Goal: Task Accomplishment & Management: Complete application form

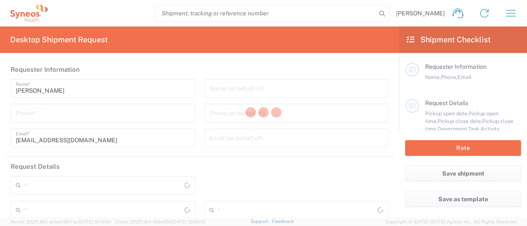
type input "Syneos Health Singapore PteLtd"
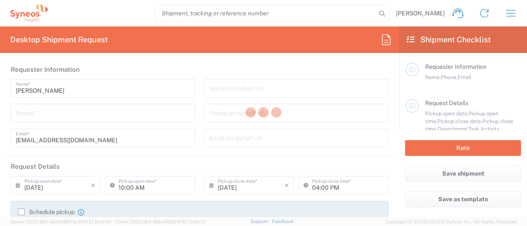
type input "3130"
type input "[GEOGRAPHIC_DATA]"
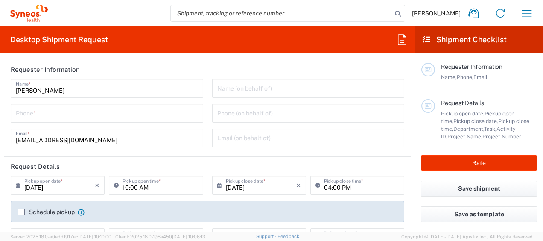
click at [502, 95] on div "Requester Information Name, Phone, Email" at bounding box center [479, 81] width 116 height 36
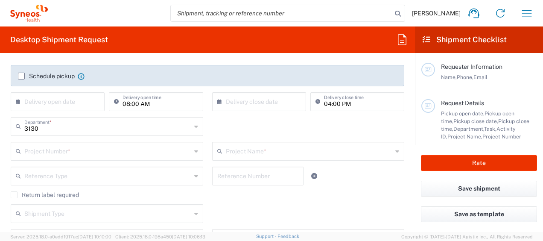
scroll to position [90, 0]
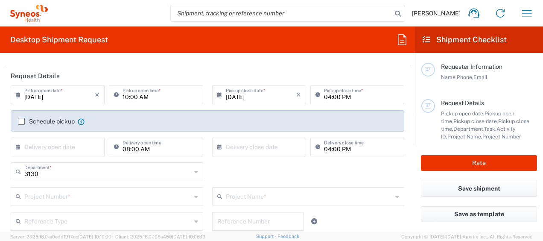
click at [49, 94] on input "[DATE]" at bounding box center [59, 94] width 70 height 15
click at [28, 96] on input "[DATE]" at bounding box center [59, 94] width 70 height 15
click at [31, 96] on input "[DATE]" at bounding box center [59, 94] width 70 height 15
click at [42, 97] on input "[DATE]" at bounding box center [59, 94] width 70 height 15
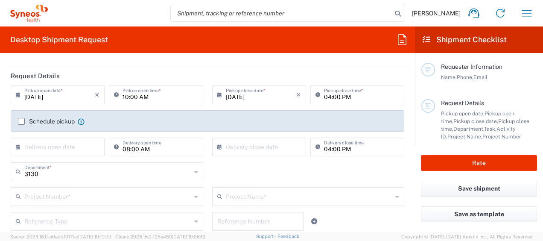
click at [38, 97] on input "[DATE]" at bounding box center [59, 94] width 70 height 15
click at [95, 90] on icon "×" at bounding box center [97, 95] width 5 height 14
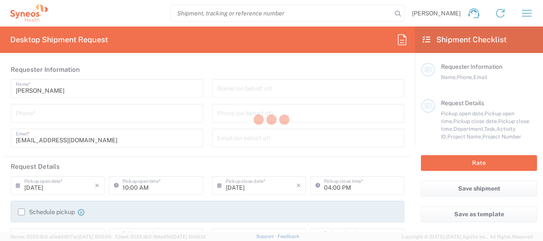
type input "3130"
type input "[GEOGRAPHIC_DATA]"
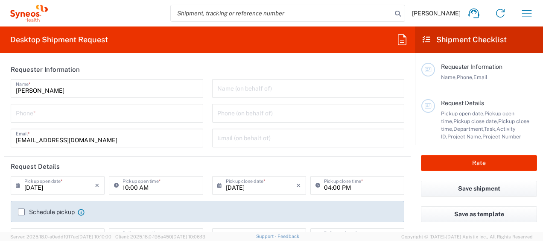
type input "Syneos Health Singapore PteLtd"
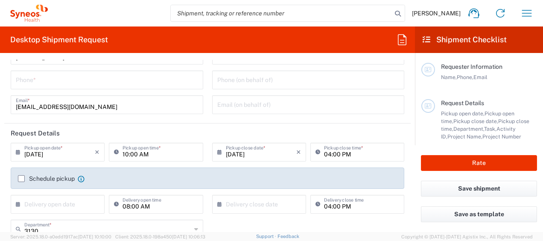
scroll to position [63, 0]
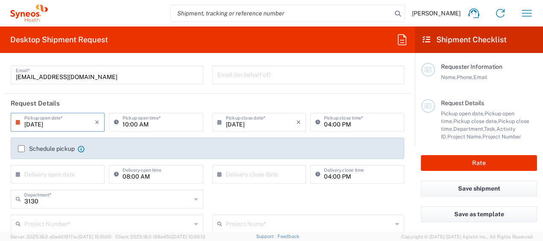
click at [32, 122] on input "[DATE]" at bounding box center [59, 121] width 70 height 15
click at [38, 123] on input "[DATE]" at bounding box center [59, 121] width 70 height 15
click at [22, 149] on label "Schedule pickup" at bounding box center [46, 148] width 57 height 7
click at [21, 148] on input "Schedule pickup" at bounding box center [21, 148] width 0 height 0
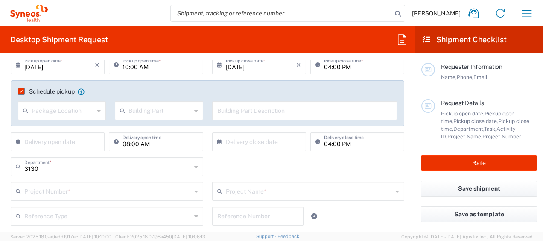
scroll to position [121, 0]
click at [59, 138] on input "text" at bounding box center [59, 140] width 70 height 15
click at [52, 101] on div "Package Location" at bounding box center [62, 110] width 88 height 19
click at [45, 98] on div "Schedule pickup When scheduling a pickup please be sure to meet the following c…" at bounding box center [208, 94] width 388 height 14
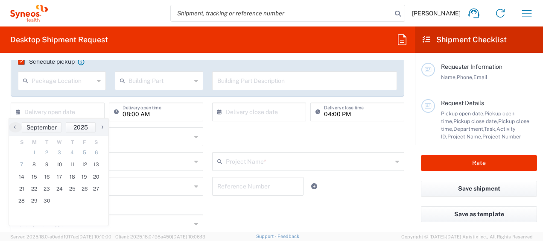
scroll to position [151, 0]
drag, startPoint x: 64, startPoint y: 162, endPoint x: 44, endPoint y: 165, distance: 20.3
click at [44, 165] on tr "7 8 9 10 11 12 13" at bounding box center [58, 164] width 87 height 12
click at [44, 165] on span "9" at bounding box center [47, 164] width 13 height 12
type input "[DATE]"
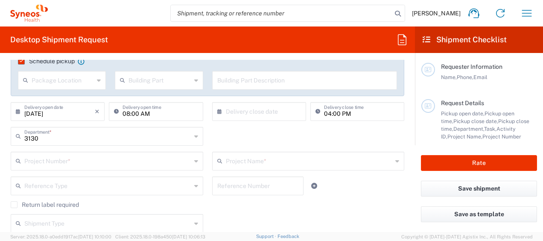
click at [169, 112] on input "08:00 AM" at bounding box center [159, 110] width 75 height 15
click at [123, 112] on input "08:00 AM" at bounding box center [159, 110] width 75 height 15
click at [129, 115] on input "08:00 AM" at bounding box center [159, 110] width 75 height 15
type input "02:30 PM"
click at [246, 111] on input "text" at bounding box center [261, 110] width 70 height 15
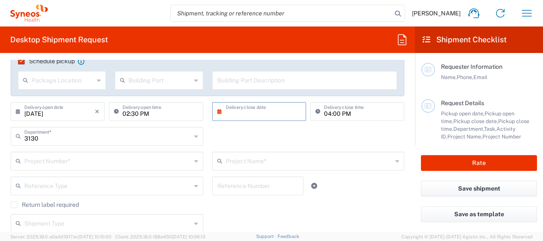
click at [246, 111] on input "text" at bounding box center [261, 110] width 70 height 15
click at [233, 113] on input "text" at bounding box center [261, 110] width 70 height 15
click at [364, 127] on div "3130 Department * 3130 3000 3100 3109 3110 3111 3112 3125 3135 3136 3150 3155 3…" at bounding box center [207, 139] width 402 height 25
click at [339, 105] on input "04:00 PM" at bounding box center [361, 110] width 75 height 15
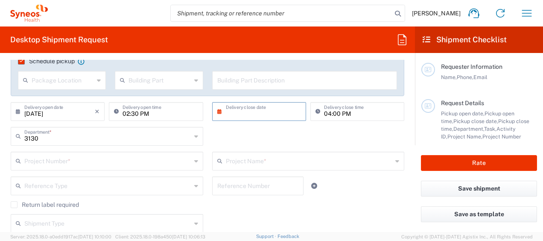
click at [328, 115] on input "04:00 PM" at bounding box center [361, 110] width 75 height 15
click at [254, 113] on input "text" at bounding box center [261, 110] width 70 height 15
drag, startPoint x: 172, startPoint y: 227, endPoint x: 349, endPoint y: 115, distance: 210.2
click at [172, 227] on input "text" at bounding box center [107, 222] width 167 height 15
click at [253, 115] on input "text" at bounding box center [261, 110] width 70 height 15
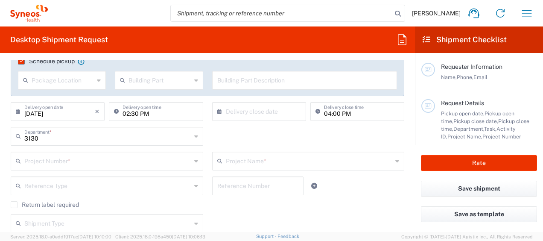
click at [325, 114] on input "04:00 PM" at bounding box center [361, 110] width 75 height 15
type input "04:30 PM"
click at [439, 29] on header "Shipment Checklist" at bounding box center [479, 39] width 128 height 26
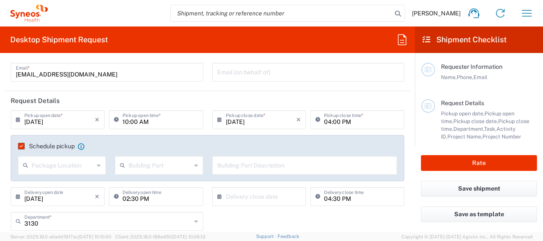
scroll to position [66, 0]
click at [118, 193] on icon at bounding box center [118, 196] width 9 height 14
click at [129, 197] on input "02:30 PM" at bounding box center [159, 195] width 75 height 15
drag, startPoint x: 352, startPoint y: 229, endPoint x: 22, endPoint y: 121, distance: 347.9
click at [352, 229] on div "3130 Department * 3130 3000 3100 3109 3110 3111 3112 3125 3135 3136 3150 3155 3…" at bounding box center [207, 223] width 402 height 25
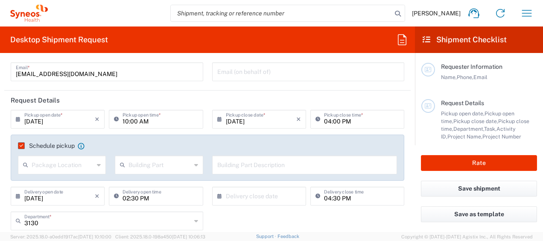
scroll to position [135, 0]
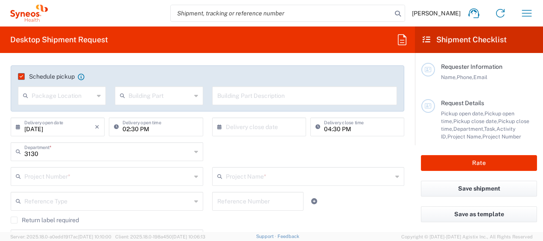
click at [122, 124] on input "02:30 PM" at bounding box center [159, 126] width 75 height 15
click at [125, 129] on input "02:30 PM" at bounding box center [159, 126] width 75 height 15
click at [125, 129] on input "10" at bounding box center [159, 126] width 75 height 15
click at [137, 129] on input "10" at bounding box center [159, 126] width 75 height 15
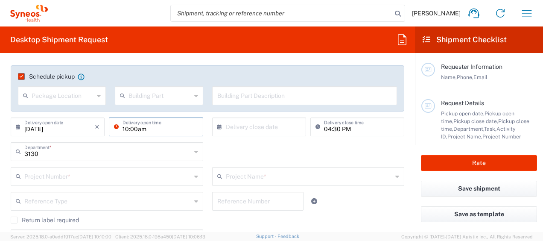
type input "10:00am"
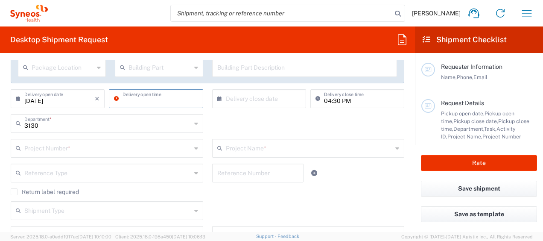
click at [122, 155] on div "Project Number *" at bounding box center [107, 148] width 192 height 19
click at [148, 139] on div "Project Number *" at bounding box center [107, 148] width 192 height 19
click at [125, 156] on div "Project Number *" at bounding box center [107, 148] width 192 height 19
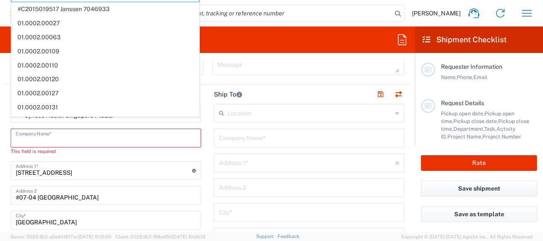
click at [69, 138] on input "text" at bounding box center [106, 137] width 180 height 15
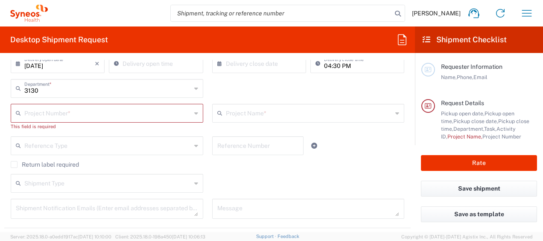
scroll to position [198, 0]
click at [53, 111] on input "text" at bounding box center [107, 112] width 167 height 15
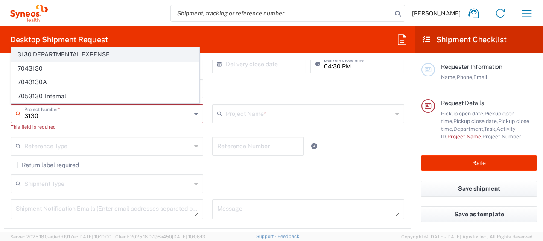
click at [93, 57] on span "3130 DEPARTMENTAL EXPENSE" at bounding box center [105, 54] width 187 height 13
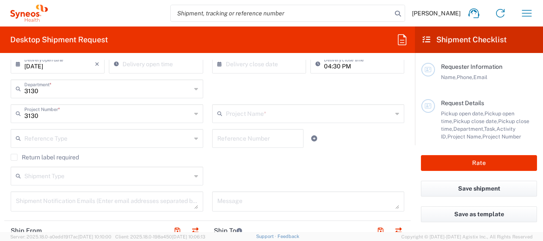
type input "3130 DEPARTMENTAL EXPENSE"
click at [271, 110] on input "3130 DEPARTMENTAL EXPENSE" at bounding box center [310, 112] width 168 height 15
click at [260, 140] on input "text" at bounding box center [257, 137] width 81 height 15
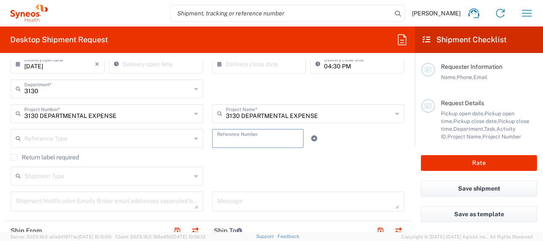
type input "3130 DEPARTMENTAL EXPENSE"
click at [241, 168] on div "Shipment Type Batch Regular" at bounding box center [207, 178] width 402 height 25
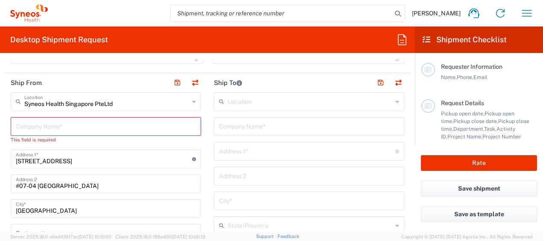
scroll to position [346, 0]
click at [90, 128] on input "text" at bounding box center [106, 125] width 180 height 15
click at [78, 124] on input "text" at bounding box center [106, 125] width 180 height 15
type input "Syneos"
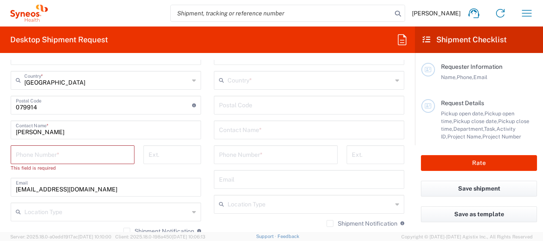
scroll to position [516, 0]
type input "Syneos Health"
click at [76, 151] on input "tel" at bounding box center [72, 153] width 113 height 15
type input "90229469"
type input "[EMAIL_ADDRESS][DOMAIN_NAME]"
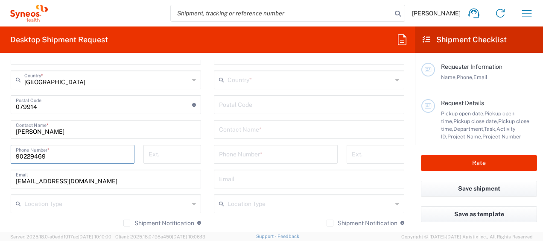
type input "1458695486"
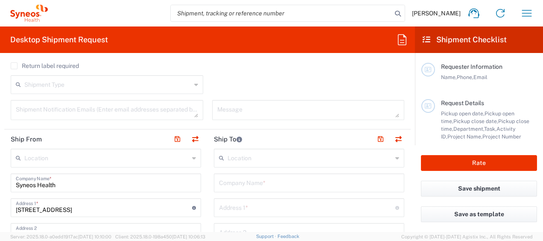
scroll to position [288, 0]
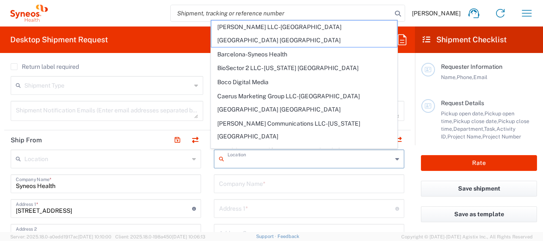
click at [252, 159] on input "text" at bounding box center [309, 158] width 165 height 15
click at [240, 204] on input "text" at bounding box center [307, 207] width 176 height 15
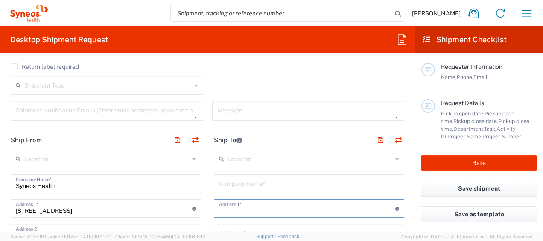
click at [214, 184] on div "Company Name *" at bounding box center [309, 183] width 190 height 19
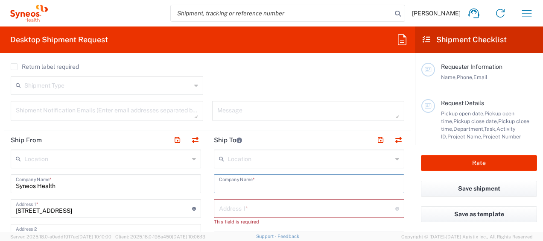
click at [249, 180] on input "text" at bounding box center [309, 182] width 180 height 15
type input "Syneos Health"
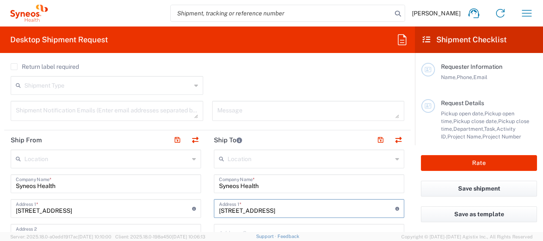
scroll to position [0, 3]
click at [242, 102] on div "Message" at bounding box center [308, 111] width 192 height 20
click at [292, 70] on div "Return label required" at bounding box center [207, 69] width 393 height 13
click at [449, 61] on main "Requester Information Name, Phone, Email Request Details Pickup open date, Pick…" at bounding box center [479, 99] width 128 height 92
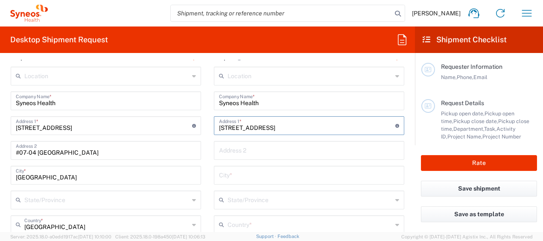
scroll to position [0, 3]
drag, startPoint x: 314, startPoint y: 123, endPoint x: 455, endPoint y: 116, distance: 140.6
click at [455, 116] on div "Desktop Shipment Request Requester Information [PERSON_NAME] Name * Phone * [EM…" at bounding box center [271, 128] width 543 height 205
click at [387, 128] on input "[STREET_ADDRESS]" at bounding box center [307, 124] width 176 height 15
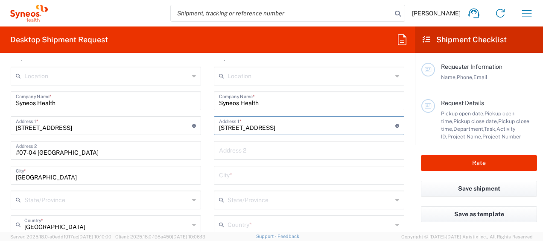
type input "[STREET_ADDRESS]"
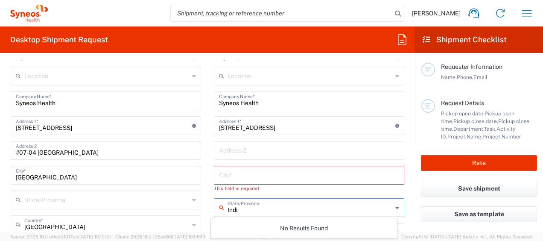
type input "[GEOGRAPHIC_DATA]"
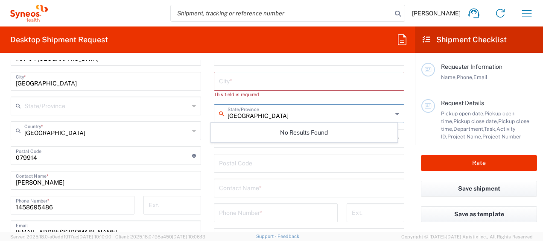
scroll to position [467, 0]
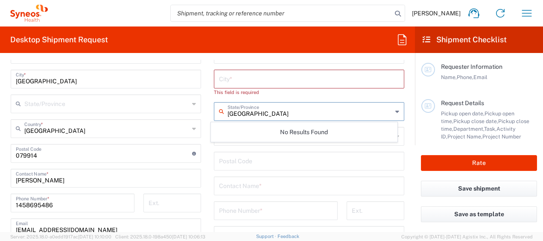
drag, startPoint x: 254, startPoint y: 113, endPoint x: 176, endPoint y: 124, distance: 79.2
click at [176, 124] on div "Ship From Location [PERSON_NAME] LLC-[GEOGRAPHIC_DATA] [GEOGRAPHIC_DATA] [GEOGR…" at bounding box center [207, 154] width 406 height 406
click at [266, 80] on input "text" at bounding box center [309, 78] width 180 height 15
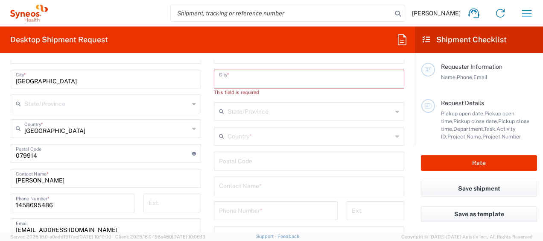
scroll to position [368, 0]
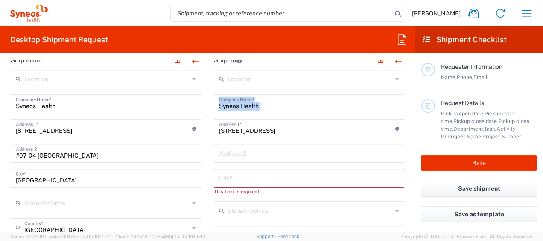
drag, startPoint x: 214, startPoint y: 131, endPoint x: 263, endPoint y: 138, distance: 49.2
click at [229, 131] on input "[STREET_ADDRESS]" at bounding box center [307, 127] width 176 height 15
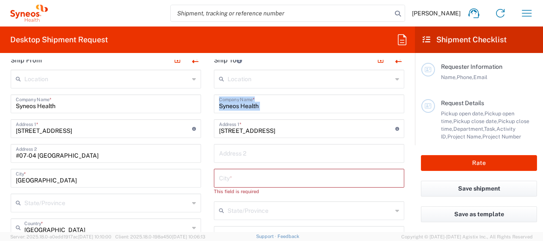
click at [219, 128] on input "[STREET_ADDRESS]" at bounding box center [307, 127] width 176 height 15
drag, startPoint x: 367, startPoint y: 119, endPoint x: 433, endPoint y: 128, distance: 67.2
click at [433, 128] on div "Desktop Shipment Request Requester Information [PERSON_NAME] Name * Phone * [EM…" at bounding box center [271, 128] width 543 height 205
click at [288, 175] on input "text" at bounding box center [309, 177] width 180 height 15
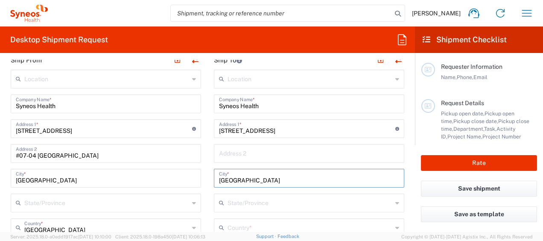
click at [288, 175] on input "[GEOGRAPHIC_DATA]" at bounding box center [309, 177] width 180 height 15
click at [285, 175] on input "[GEOGRAPHIC_DATA]" at bounding box center [306, 177] width 174 height 15
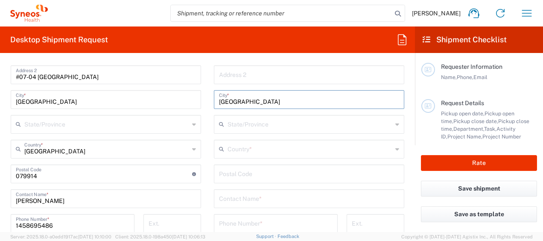
drag, startPoint x: 250, startPoint y: 101, endPoint x: 135, endPoint y: 100, distance: 115.6
click at [135, 100] on div "Ship From Location [PERSON_NAME] LLC-[GEOGRAPHIC_DATA] [GEOGRAPHIC_DATA] [GEOGR…" at bounding box center [207, 175] width 406 height 406
type input "Pune"
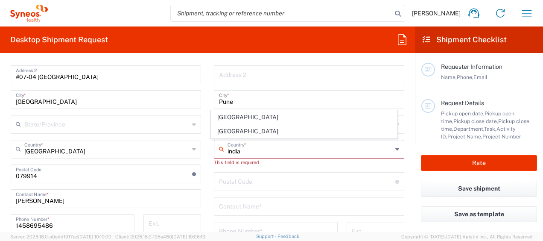
type input "[GEOGRAPHIC_DATA]"
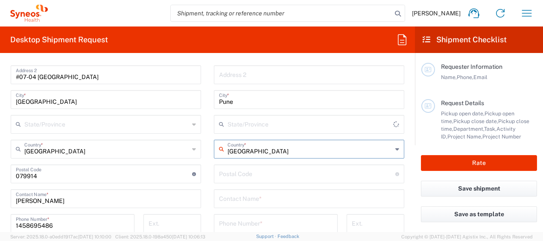
type input "Sender/Shipper"
type input "Delivery Duty Paid"
drag, startPoint x: 312, startPoint y: 150, endPoint x: 163, endPoint y: 157, distance: 149.5
click at [163, 157] on div "Ship From Location [PERSON_NAME] LLC-[GEOGRAPHIC_DATA] [GEOGRAPHIC_DATA] [GEOGR…" at bounding box center [207, 175] width 406 height 406
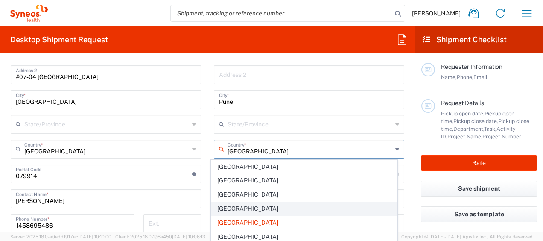
scroll to position [0, 0]
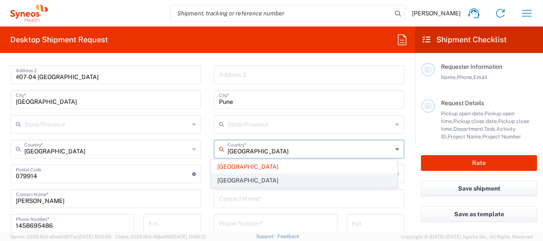
type input "[GEOGRAPHIC_DATA]"
click at [275, 177] on span "[GEOGRAPHIC_DATA]" at bounding box center [303, 180] width 185 height 13
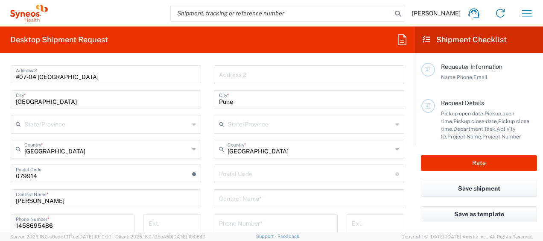
click at [261, 177] on input "undefined" at bounding box center [307, 173] width 176 height 15
click at [261, 175] on input "undefined" at bounding box center [307, 173] width 176 height 15
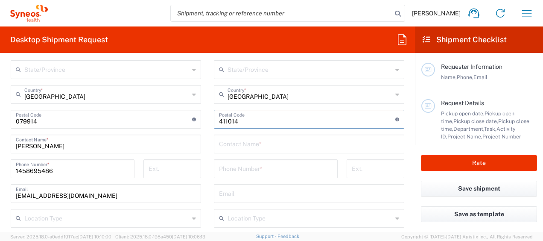
scroll to position [503, 0]
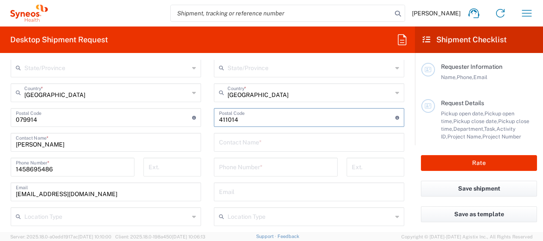
type input "411014"
click at [268, 143] on input "text" at bounding box center [309, 141] width 180 height 15
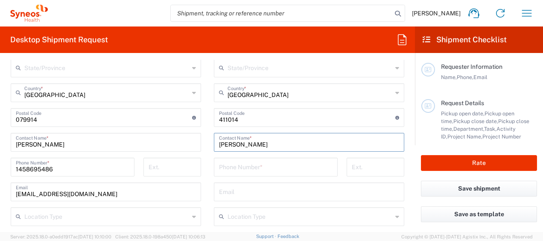
type input "[PERSON_NAME]"
click at [224, 166] on input "+9` 9867797691" at bounding box center [275, 166] width 113 height 15
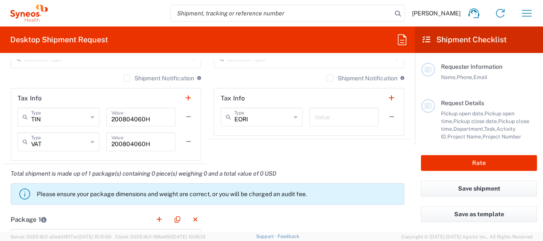
scroll to position [661, 0]
type input "[PHONE_NUMBER]"
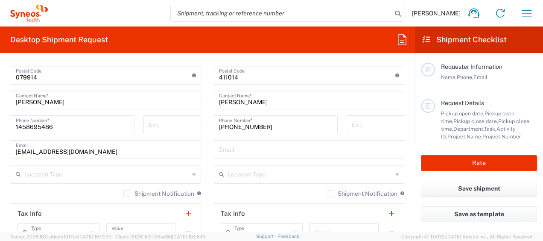
scroll to position [545, 0]
drag, startPoint x: 69, startPoint y: 127, endPoint x: -2, endPoint y: 126, distance: 70.4
click at [0, 126] on html "[PERSON_NAME] Home Shipment estimator Shipment tracking Desktop shipment reques…" at bounding box center [271, 120] width 543 height 241
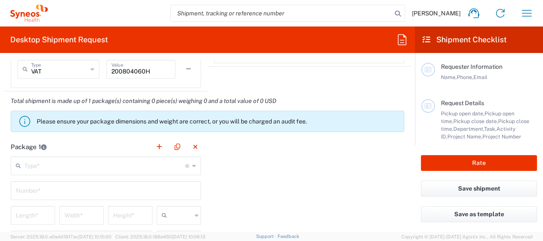
scroll to position [767, 0]
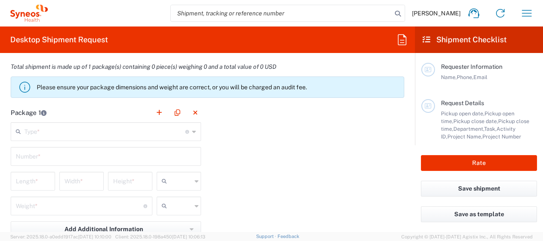
type input "[PHONE_NUMBER]"
click at [67, 130] on input "text" at bounding box center [104, 130] width 161 height 15
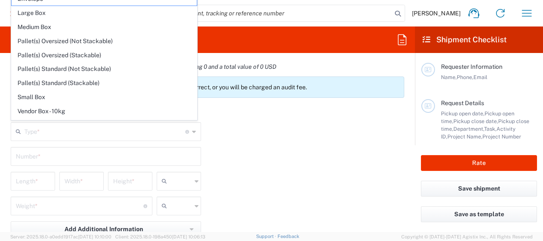
drag, startPoint x: 0, startPoint y: 234, endPoint x: 84, endPoint y: 92, distance: 165.1
click at [0, 234] on html "[PERSON_NAME] Home Shipment estimator Shipment tracking Desktop shipment reques…" at bounding box center [271, 120] width 543 height 241
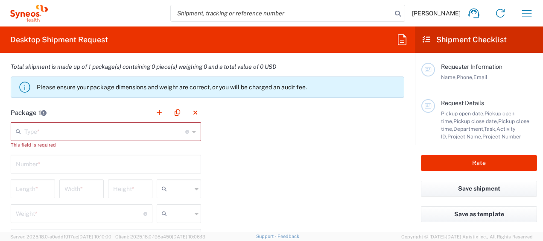
click at [84, 92] on agx-banner "Please ensure your package dimensions and weight are correct, or you will be ch…" at bounding box center [207, 86] width 393 height 21
click at [65, 132] on input "text" at bounding box center [104, 130] width 161 height 15
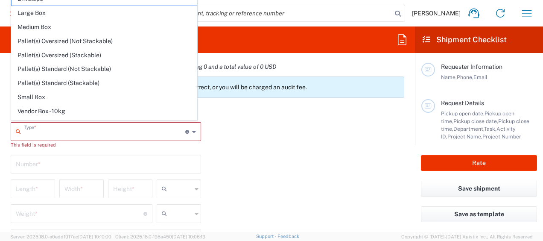
click at [65, 132] on input "text" at bounding box center [104, 130] width 161 height 15
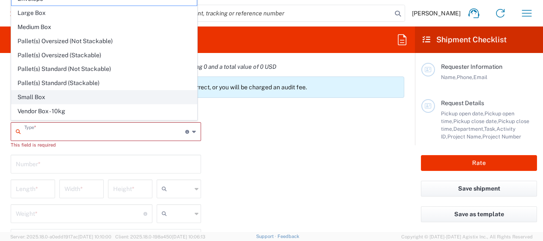
click at [86, 95] on span "Small Box" at bounding box center [104, 96] width 185 height 13
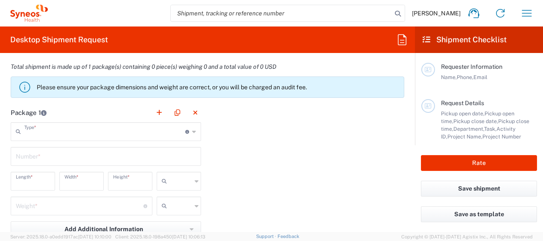
type input "Small Box"
type input "12.25"
type input "11"
type input "1.5"
type input "in"
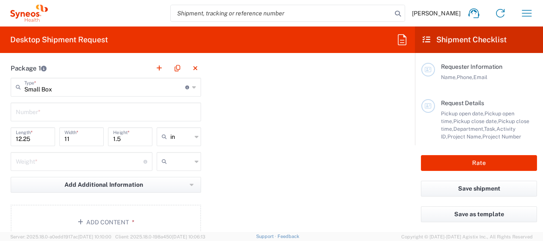
scroll to position [815, 0]
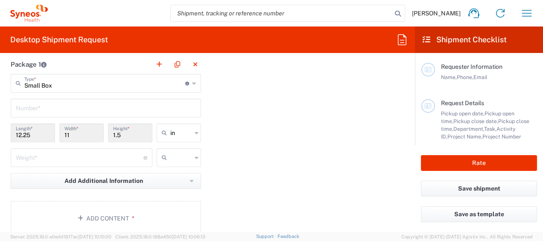
drag, startPoint x: 0, startPoint y: 167, endPoint x: 75, endPoint y: 84, distance: 111.8
click at [0, 167] on html "[PERSON_NAME] Home Shipment estimator Shipment tracking Desktop shipment reques…" at bounding box center [271, 120] width 543 height 241
click at [75, 84] on input "Small Box" at bounding box center [104, 82] width 161 height 15
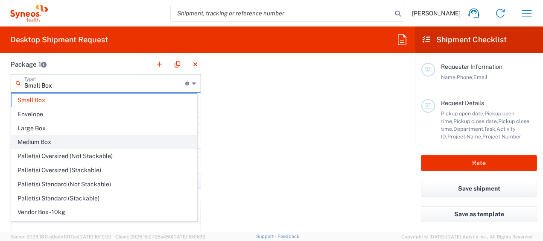
click at [49, 137] on span "Medium Box" at bounding box center [104, 141] width 185 height 13
type input "Medium Box"
type input "13"
type input "11.5"
type input "2.5"
